Goal: Information Seeking & Learning: Understand process/instructions

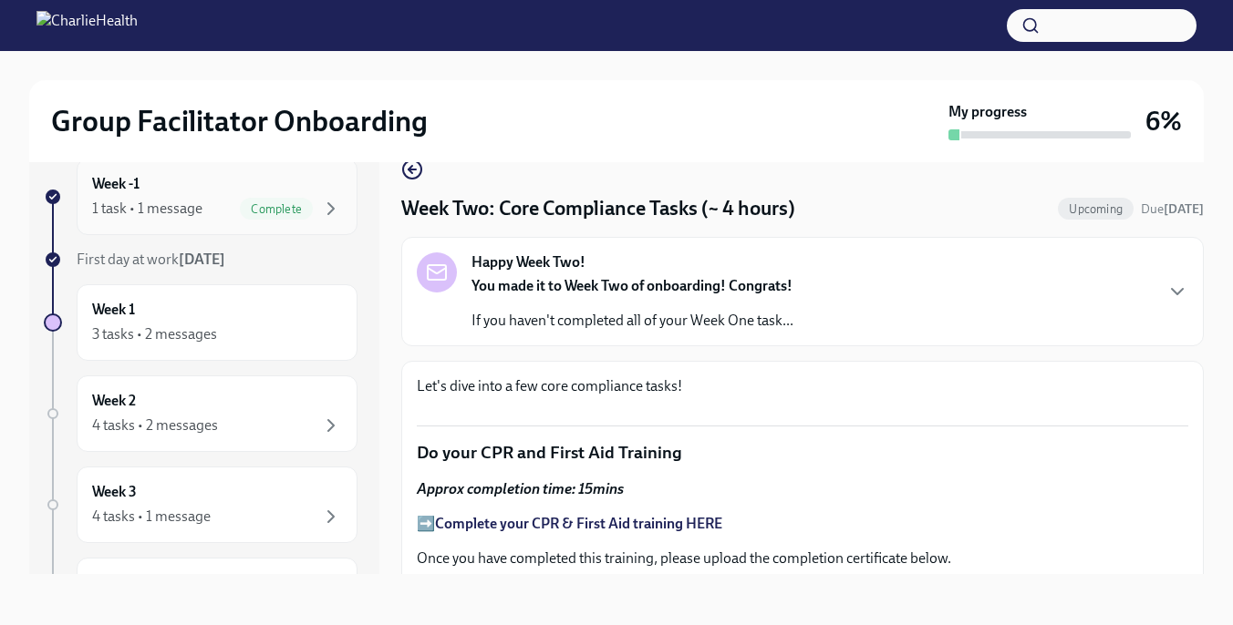
scroll to position [494, 0]
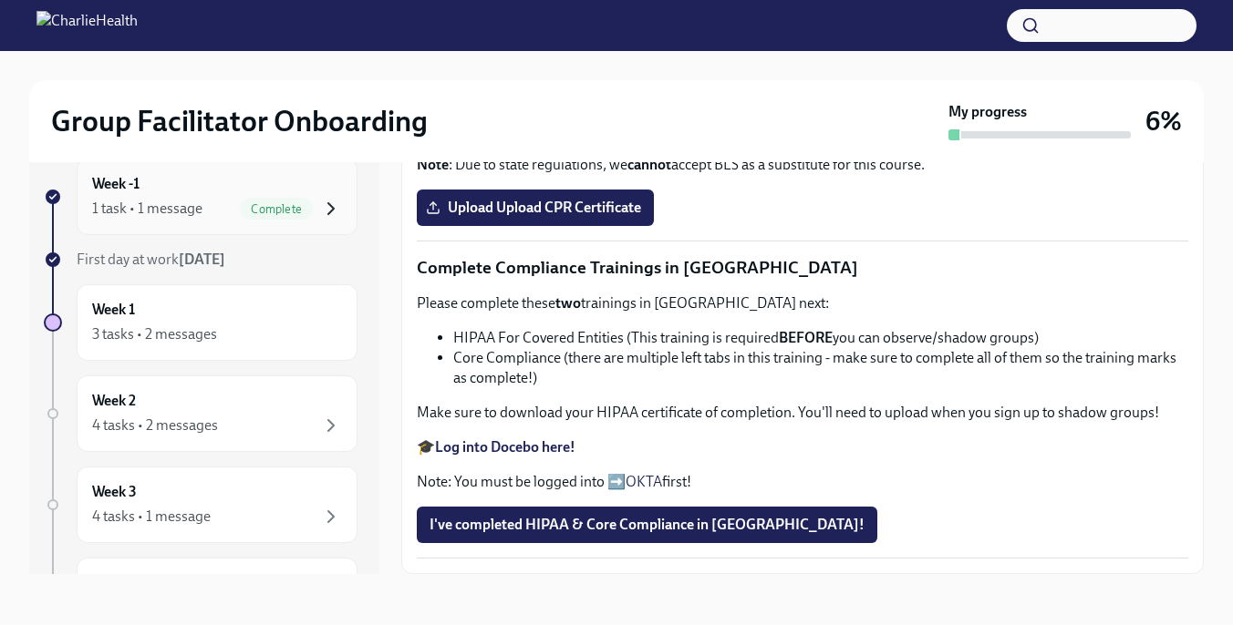
click at [333, 212] on icon "button" at bounding box center [331, 209] width 22 height 22
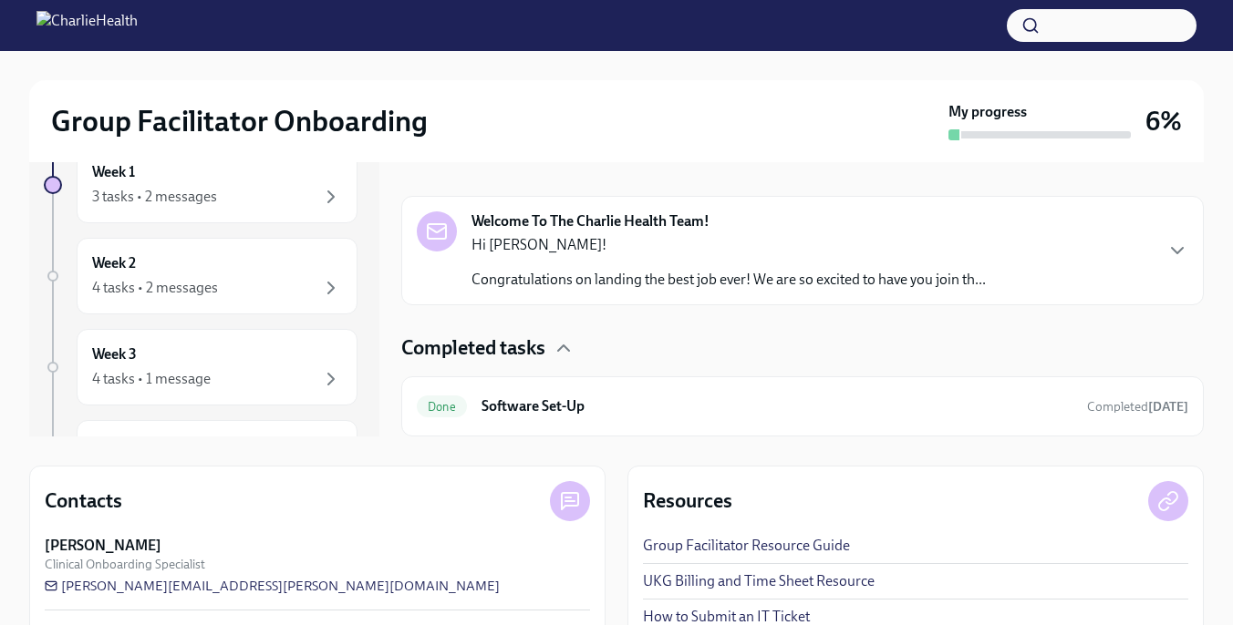
scroll to position [267, 0]
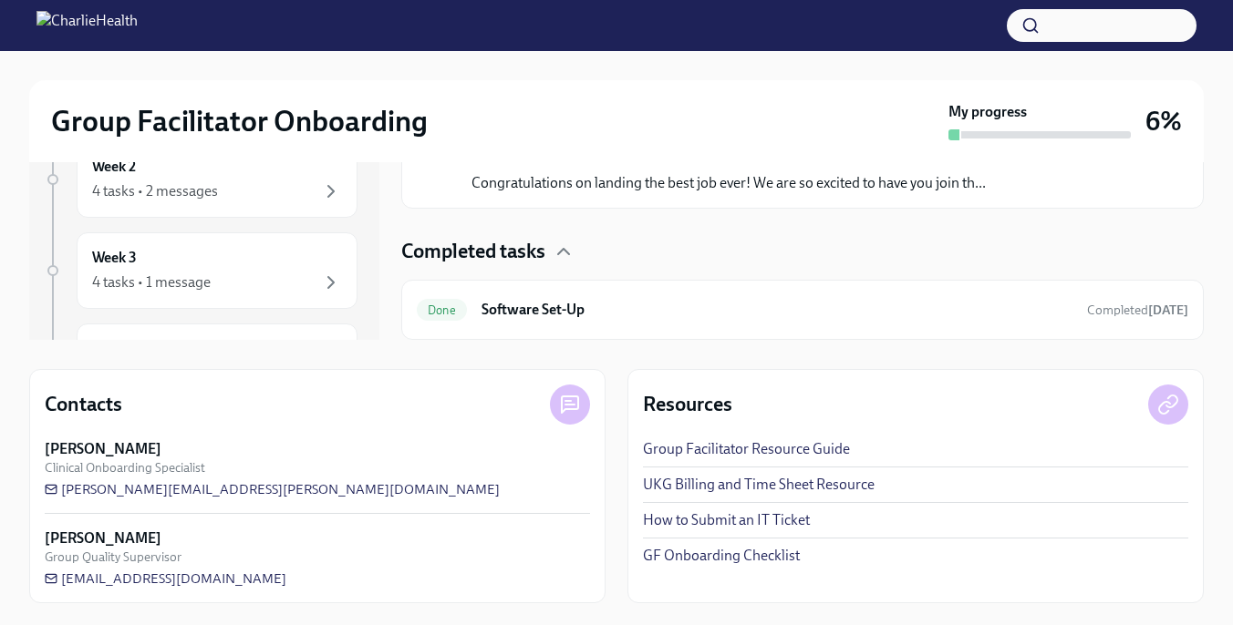
click at [773, 519] on link "How to Submit an IT Ticket" at bounding box center [726, 521] width 167 height 20
click at [273, 171] on div "Week 2 4 tasks • 2 messages" at bounding box center [217, 180] width 250 height 46
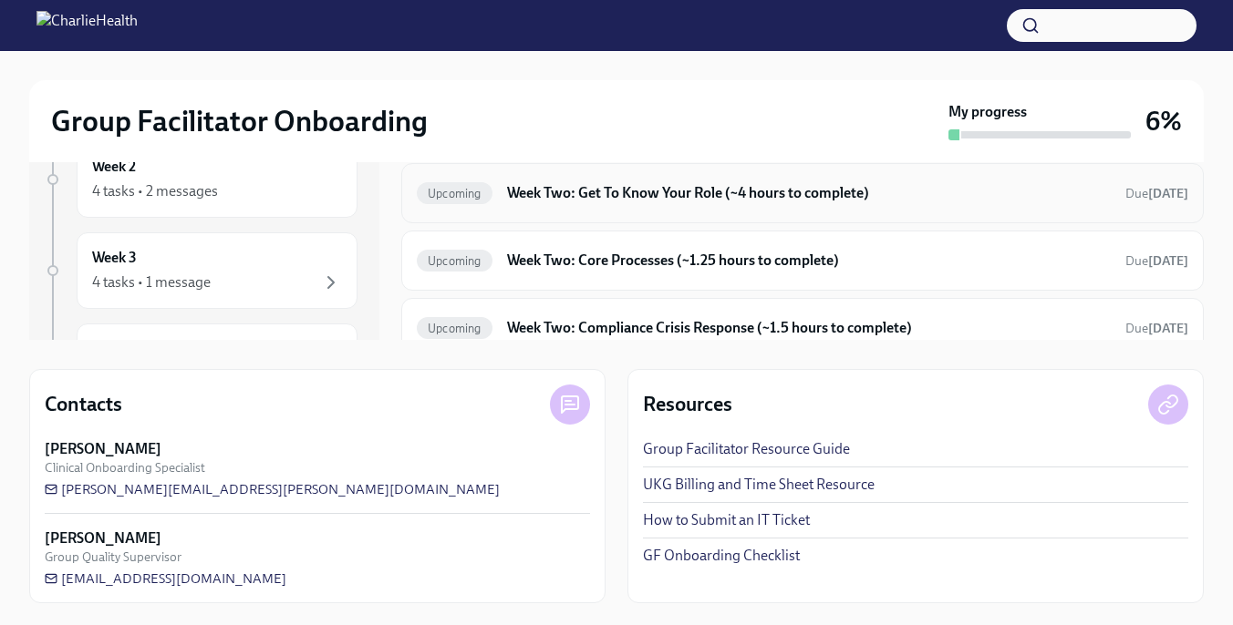
click at [943, 195] on h6 "Week Two: Get To Know Your Role (~4 hours to complete)" at bounding box center [809, 193] width 604 height 20
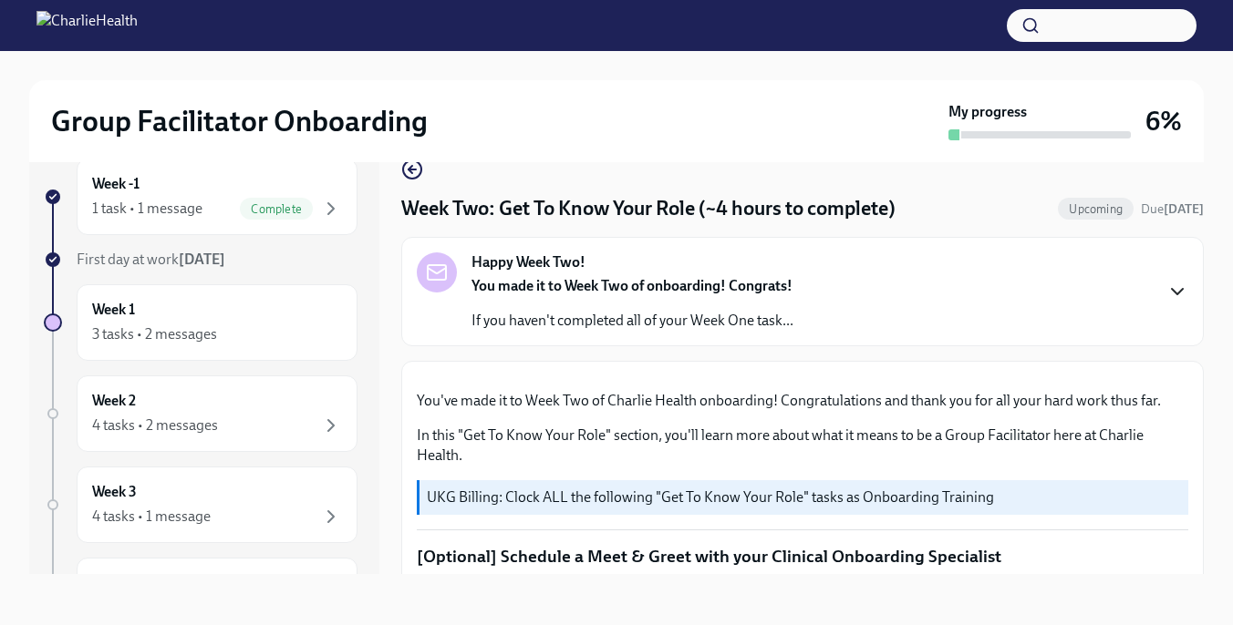
click at [1178, 291] on icon "button" at bounding box center [1177, 292] width 22 height 22
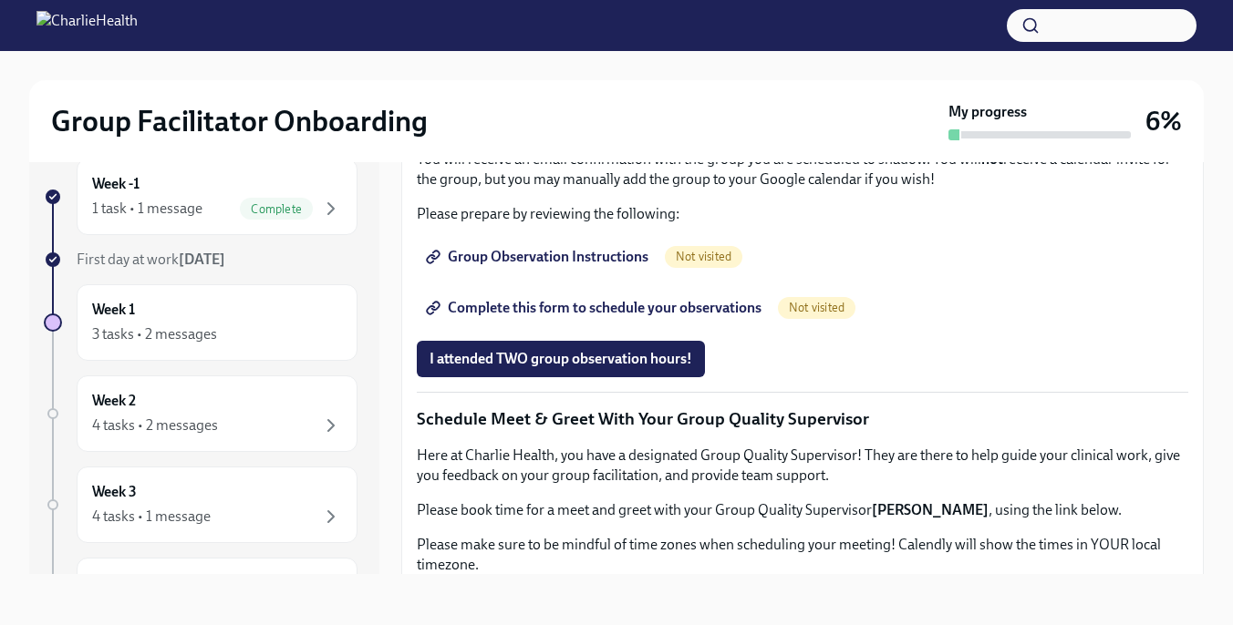
scroll to position [1389, 0]
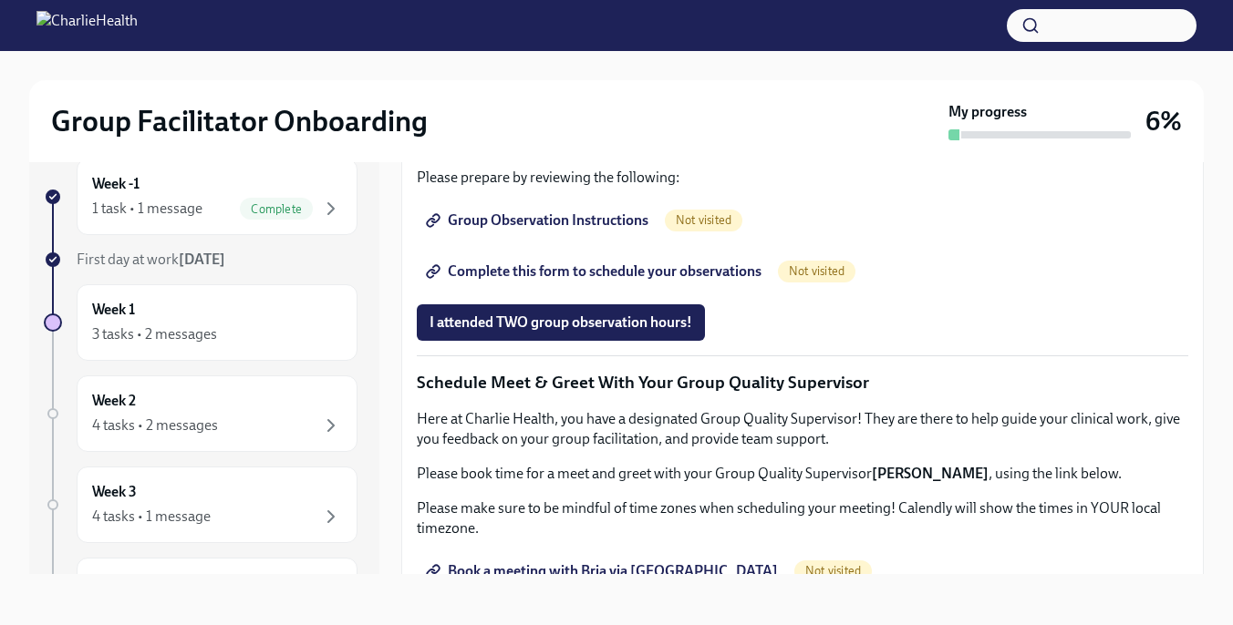
drag, startPoint x: 728, startPoint y: 482, endPoint x: 477, endPoint y: 480, distance: 250.7
copy p "[URL][DOMAIN_NAME]"
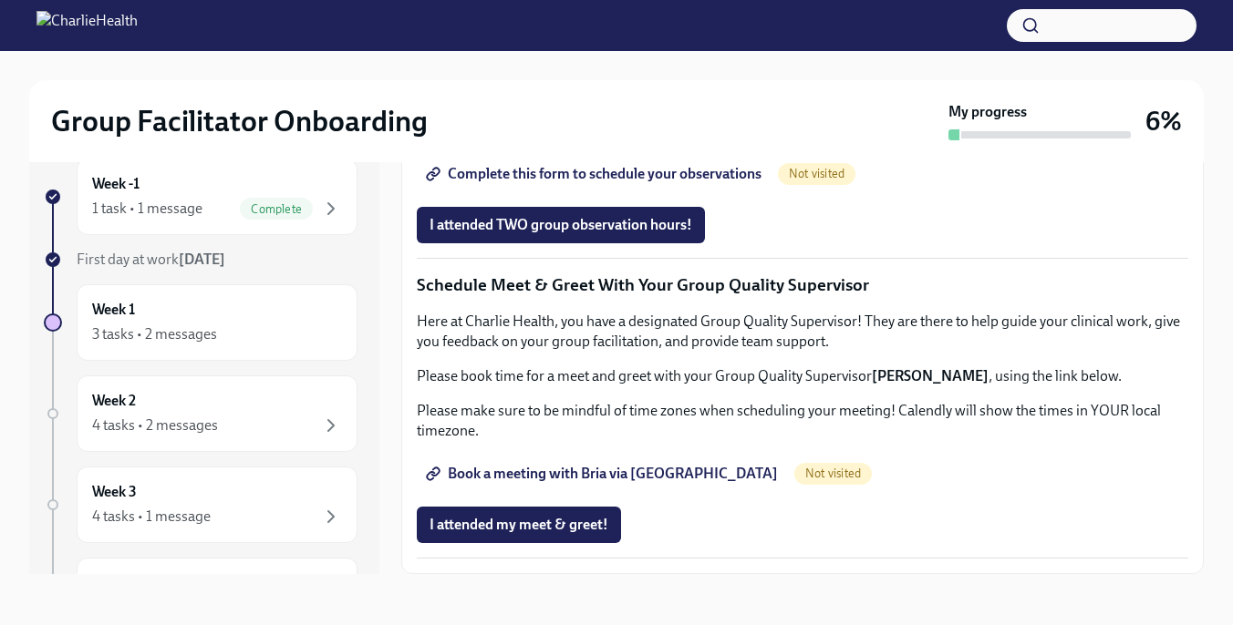
scroll to position [2376, 0]
click at [518, 467] on span "Book a meeting with Bria via [GEOGRAPHIC_DATA]" at bounding box center [603, 474] width 348 height 18
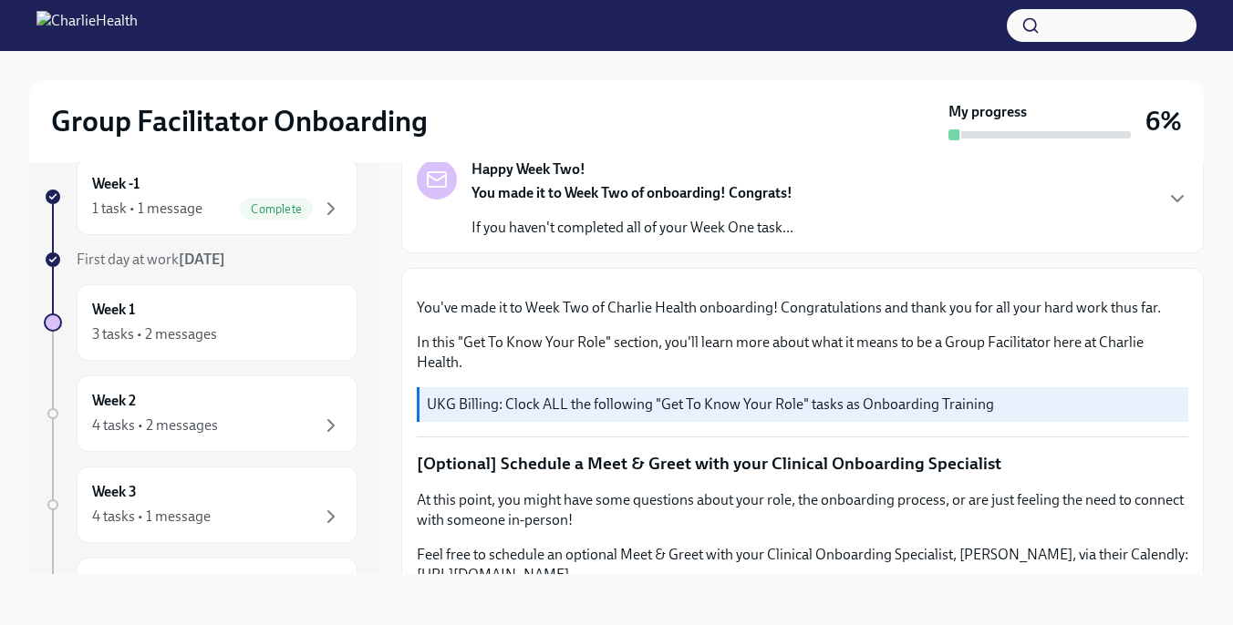
scroll to position [0, 0]
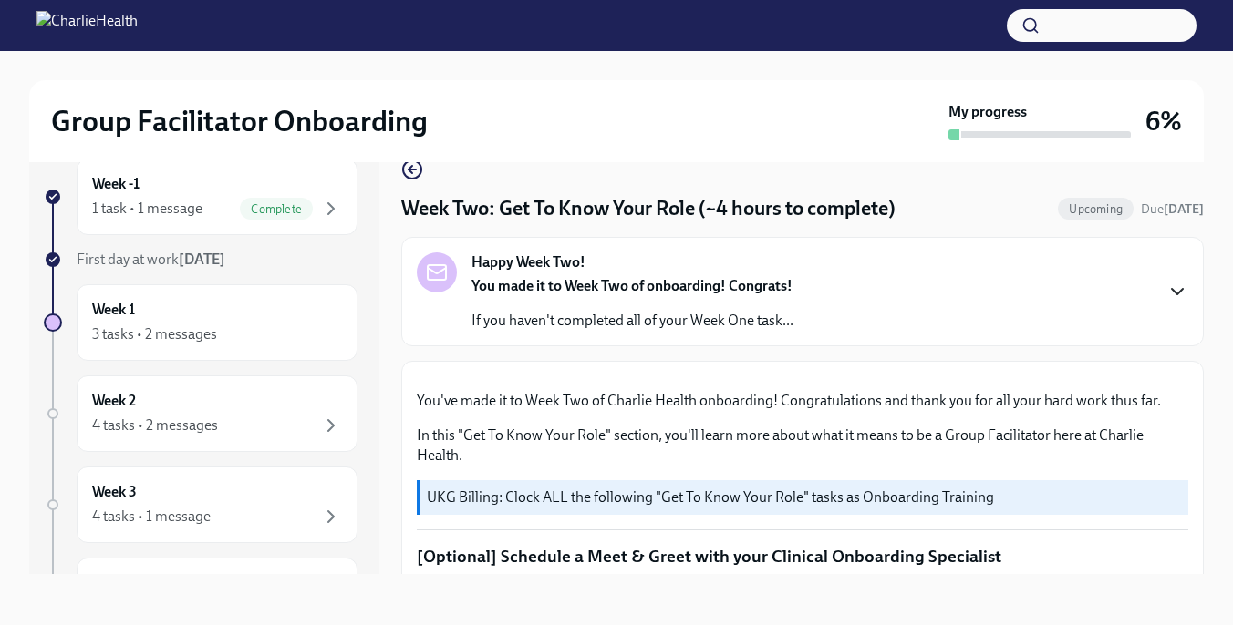
click at [1176, 294] on icon "button" at bounding box center [1176, 291] width 11 height 5
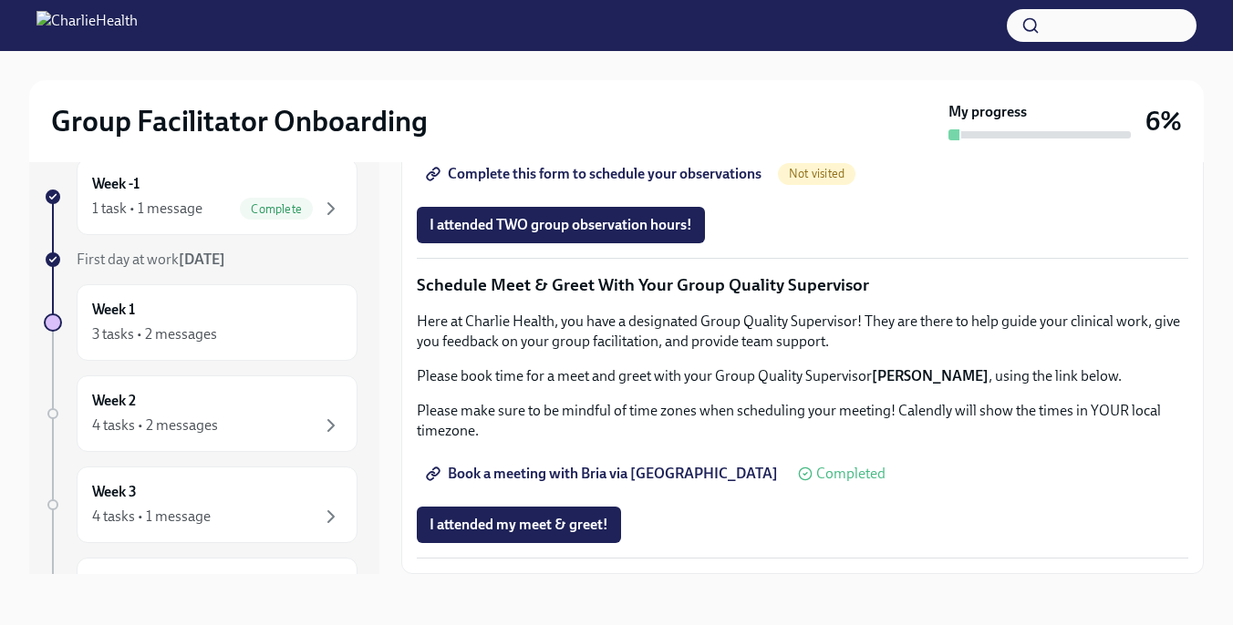
scroll to position [1595, 0]
click at [231, 178] on div "Week -1 1 task • 1 message Complete" at bounding box center [217, 197] width 250 height 46
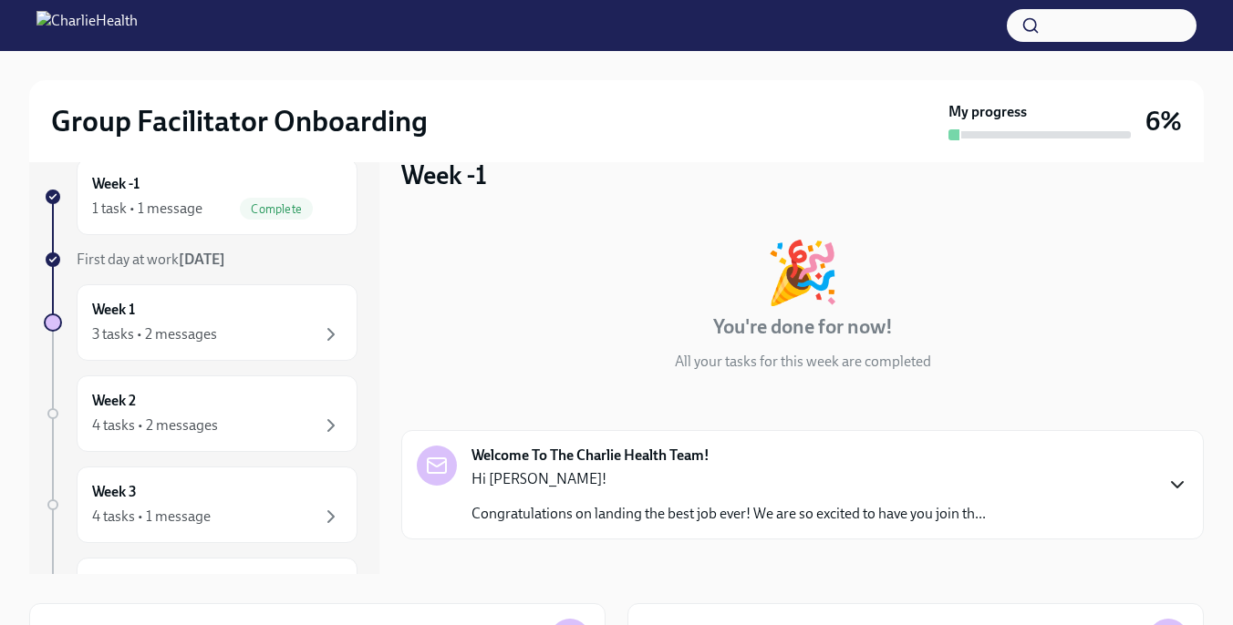
click at [1178, 485] on icon "button" at bounding box center [1176, 484] width 11 height 5
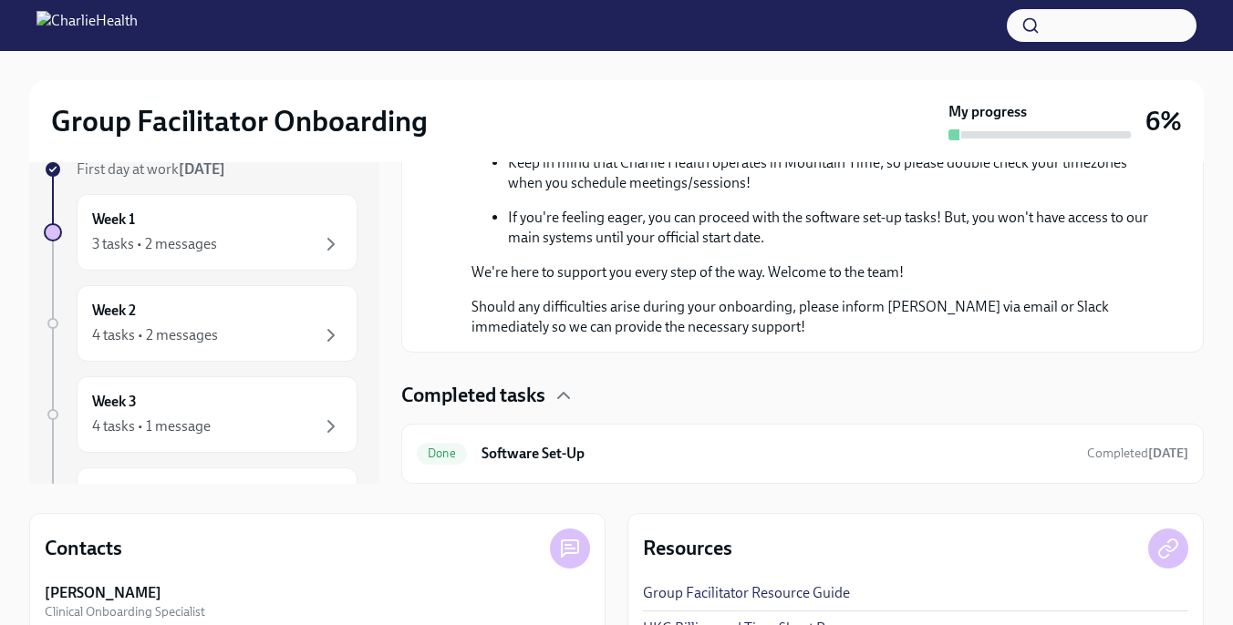
scroll to position [137, 0]
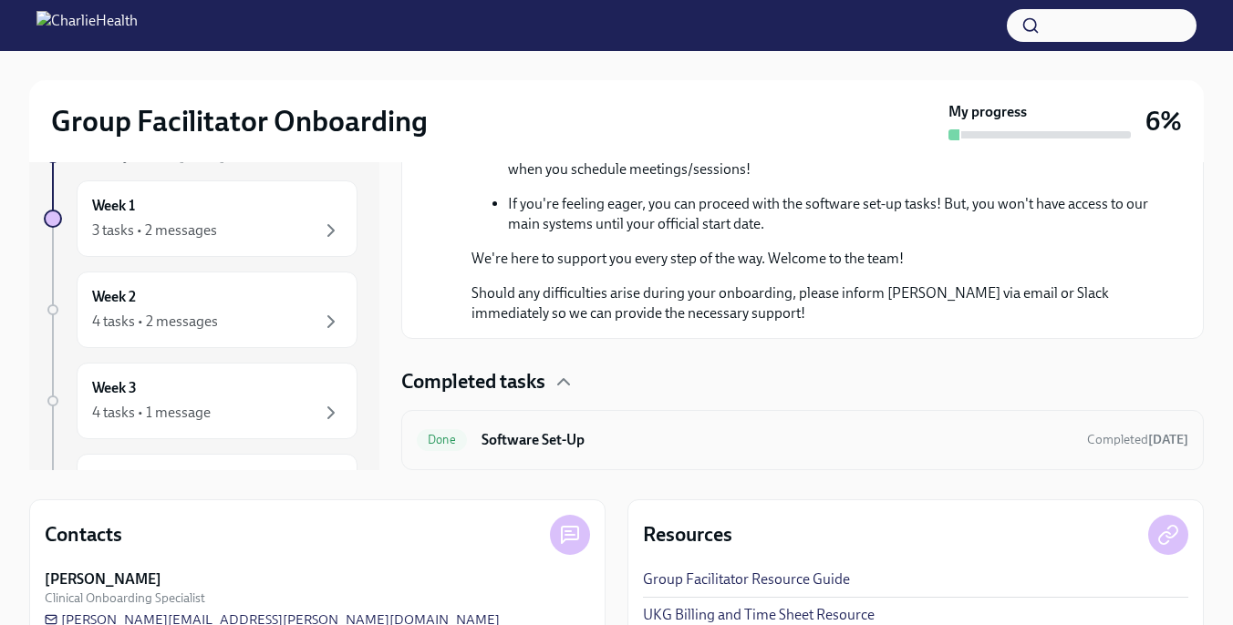
click at [566, 448] on h6 "Software Set-Up" at bounding box center [776, 440] width 591 height 20
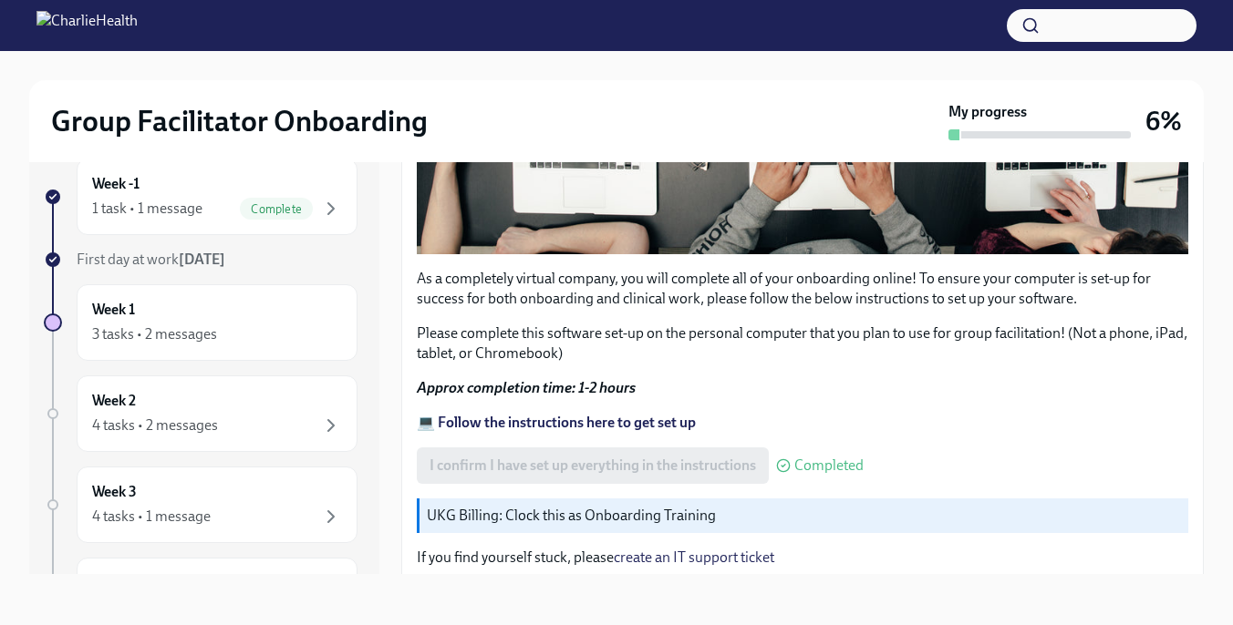
scroll to position [661, 0]
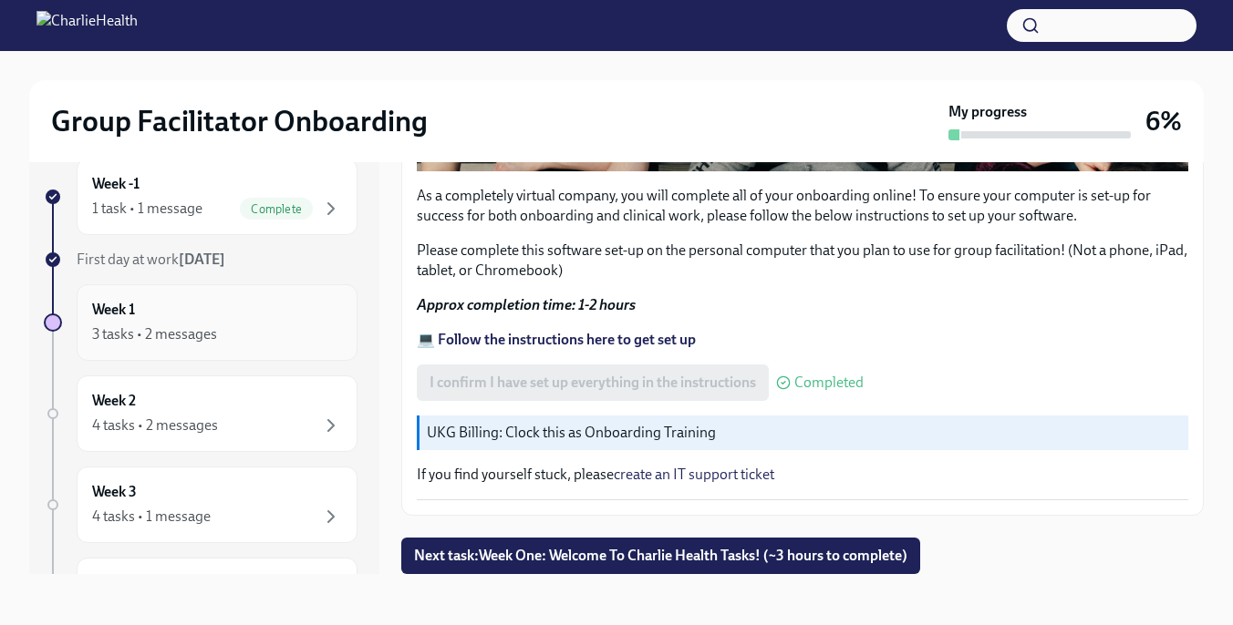
click at [282, 315] on div "Week 1 3 tasks • 2 messages" at bounding box center [217, 323] width 250 height 46
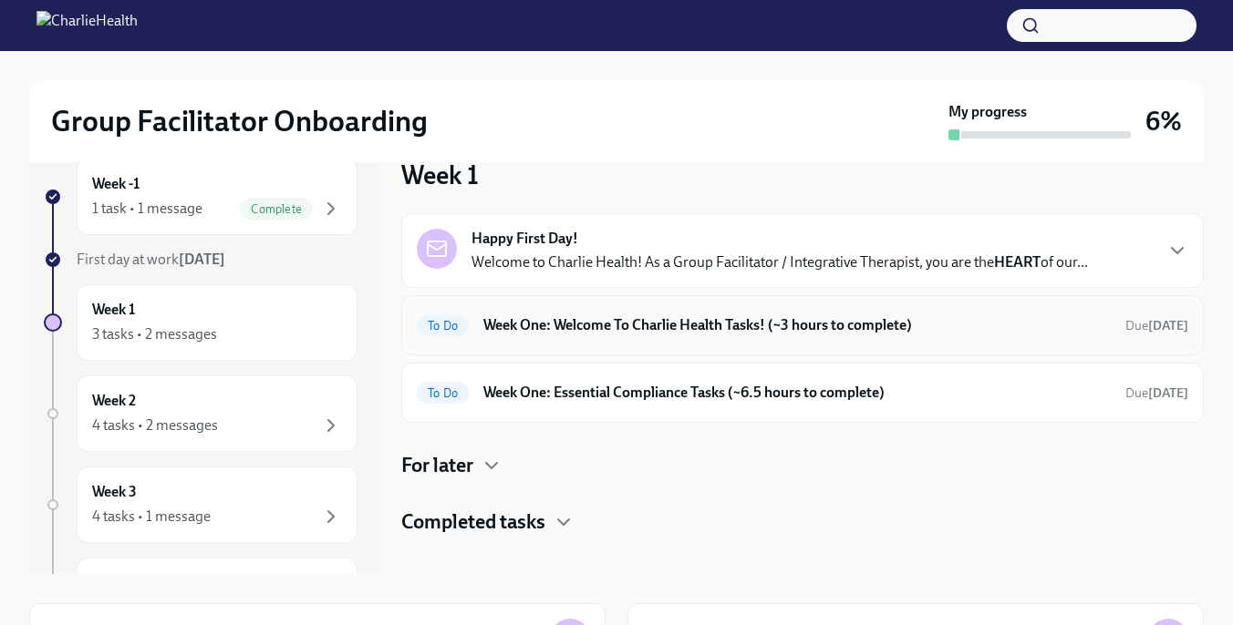
click at [955, 338] on div "To Do Week One: Welcome To Charlie Health Tasks! (~3 hours to complete) Due [DA…" at bounding box center [802, 325] width 771 height 29
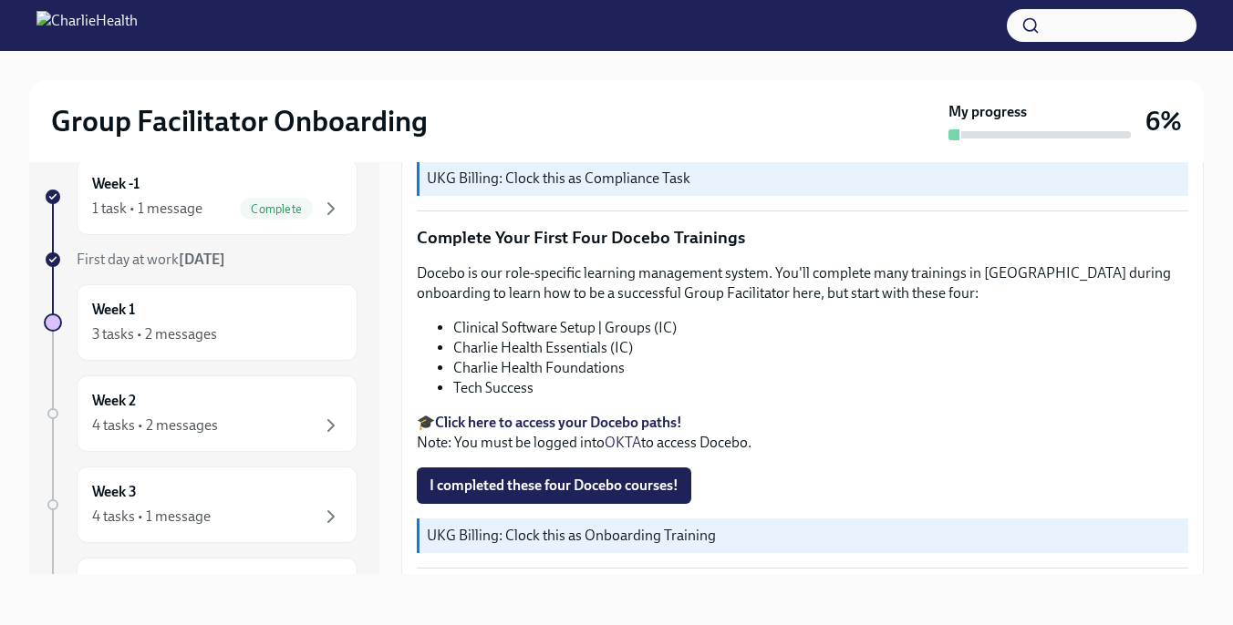
scroll to position [2541, 0]
click at [587, 476] on span "I completed these four Docebo courses!" at bounding box center [553, 485] width 249 height 18
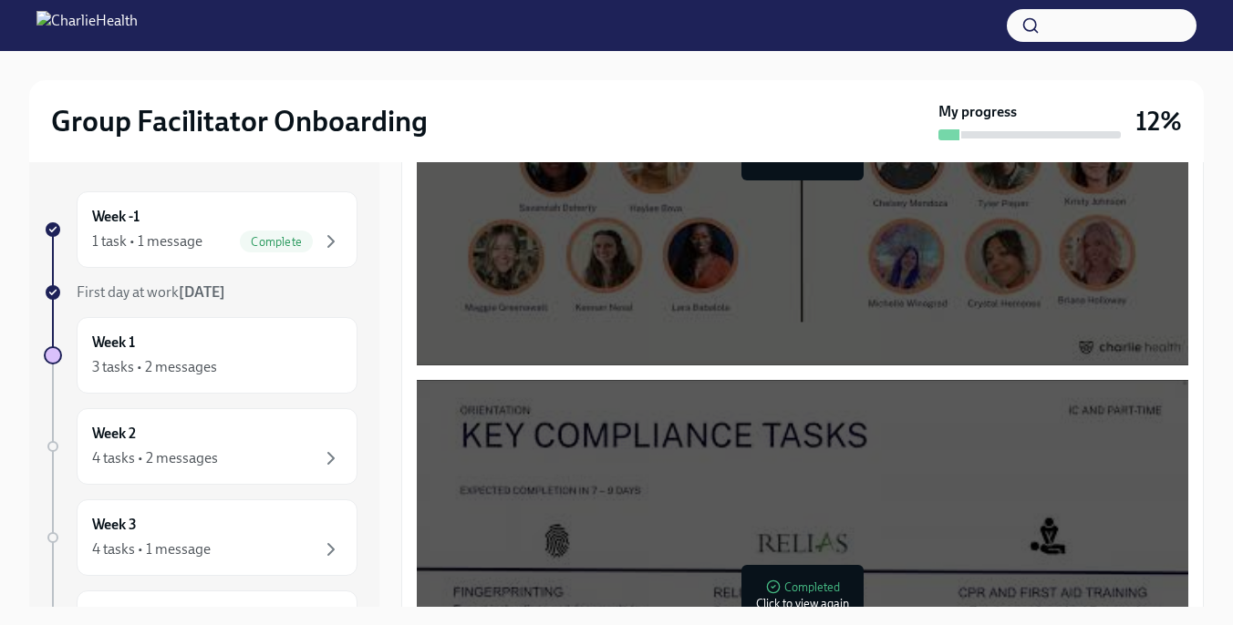
scroll to position [1380, 0]
